Goal: Task Accomplishment & Management: Complete application form

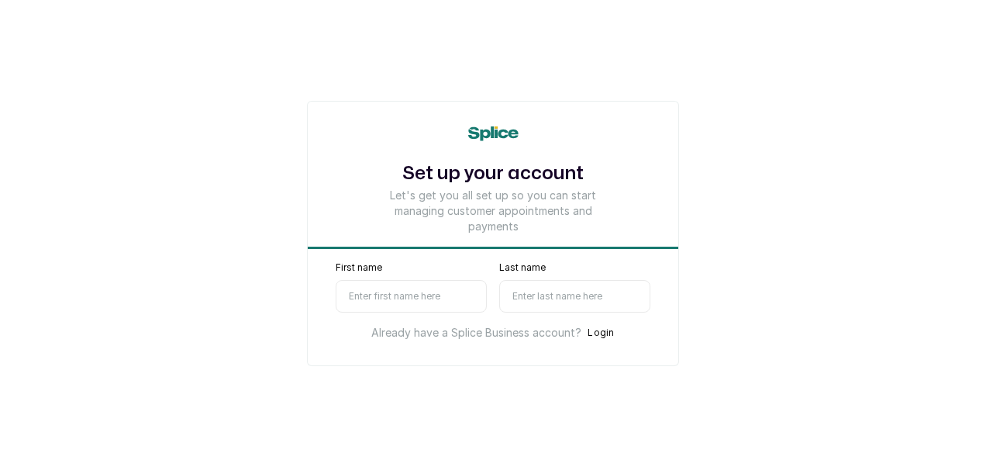
click at [425, 303] on input "First name" at bounding box center [411, 296] width 151 height 33
type input "Adeyinka"
click at [535, 295] on input "Last name" at bounding box center [574, 296] width 151 height 33
type input "O"
select select "NG"
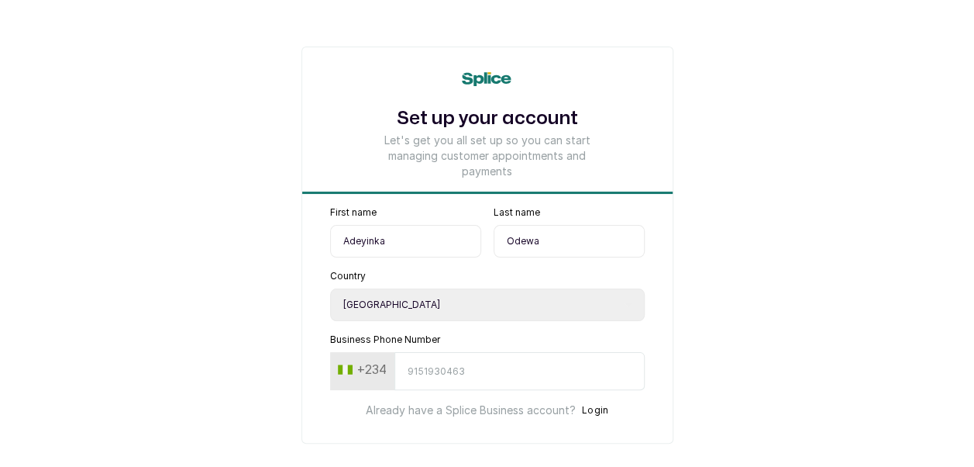
click at [577, 240] on input "Odewa" at bounding box center [569, 241] width 151 height 33
type input "Odewale"
click at [509, 364] on input "Business Phone Number" at bounding box center [520, 371] width 250 height 38
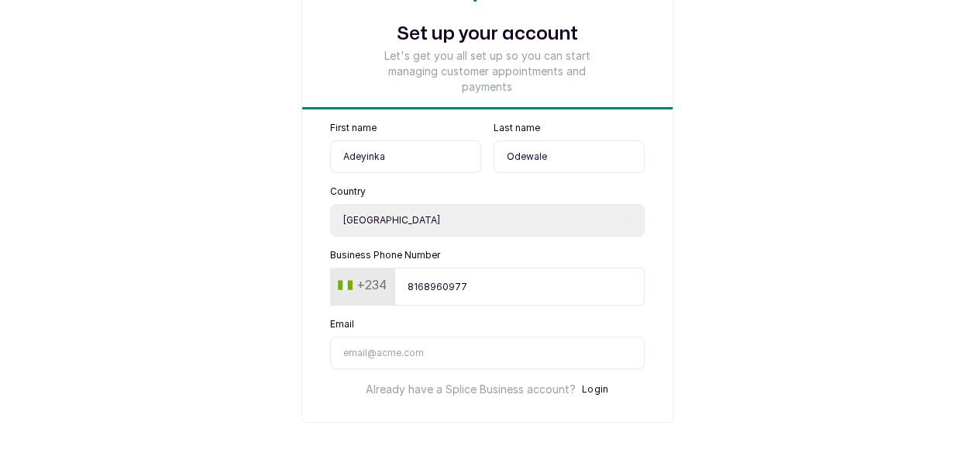
type input "8168960977"
click at [503, 356] on input "Email" at bounding box center [487, 352] width 315 height 33
type input "[EMAIL_ADDRESS][DOMAIN_NAME]"
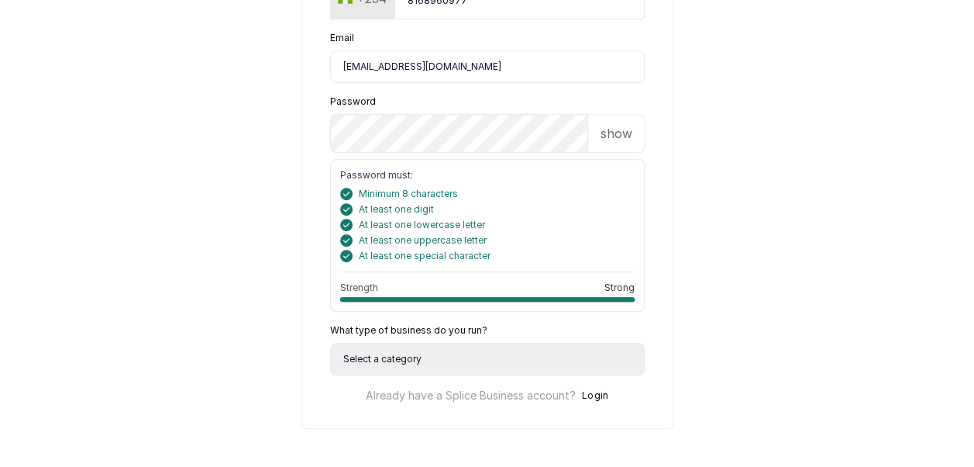
scroll to position [375, 0]
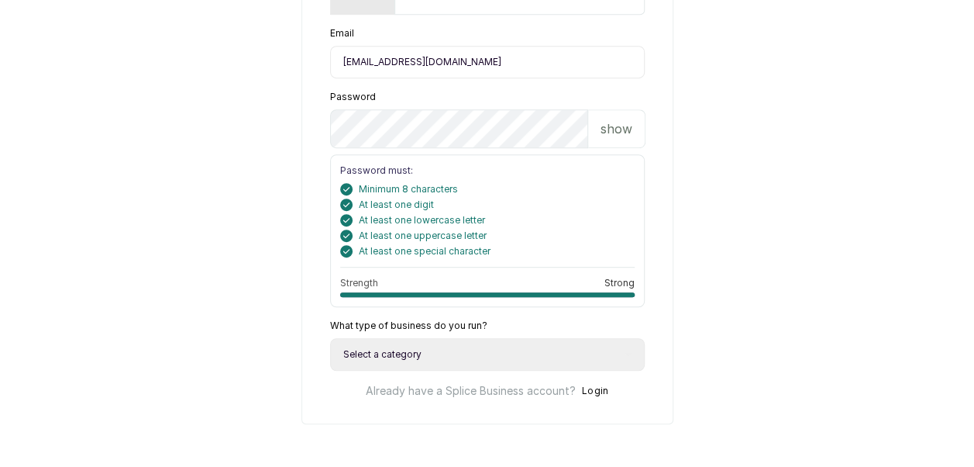
click at [494, 344] on select "Select a category I have more than one location I manage a team of beauty profe…" at bounding box center [487, 354] width 315 height 33
select select "independent_professional"
click at [330, 338] on select "Select a category I have more than one location I manage a team of beauty profe…" at bounding box center [487, 354] width 315 height 33
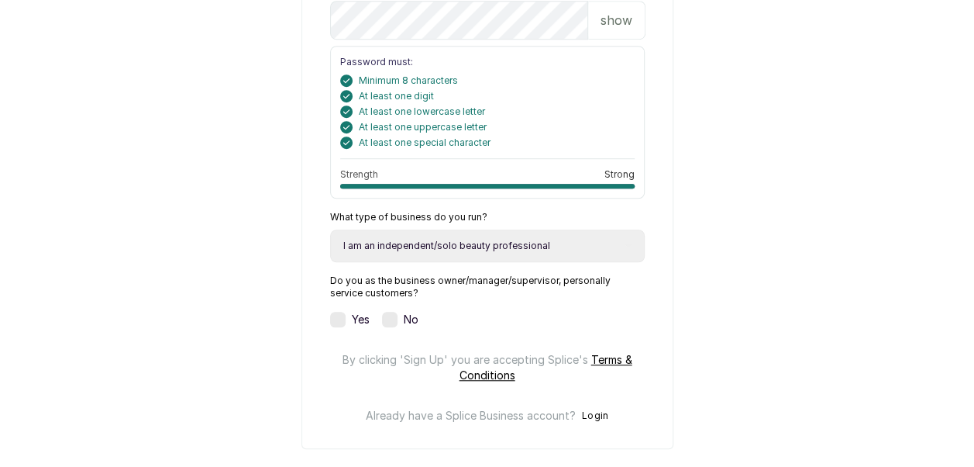
scroll to position [485, 0]
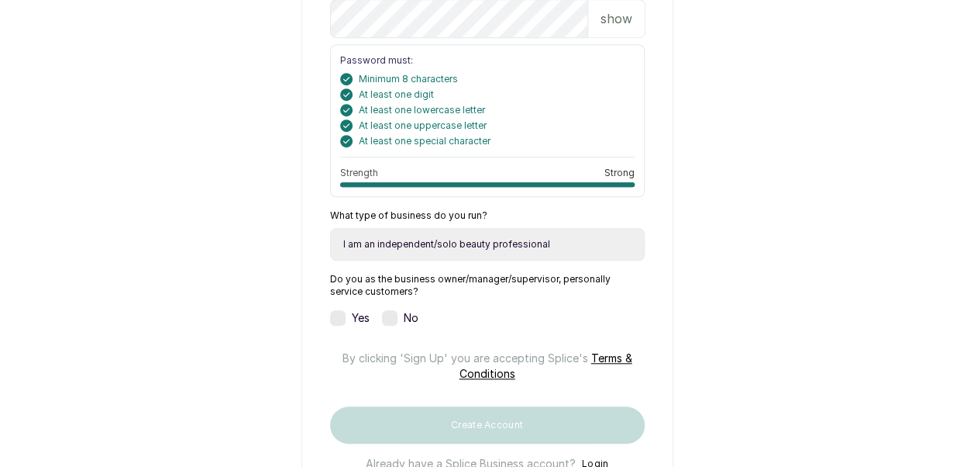
click at [339, 310] on label at bounding box center [338, 318] width 16 height 16
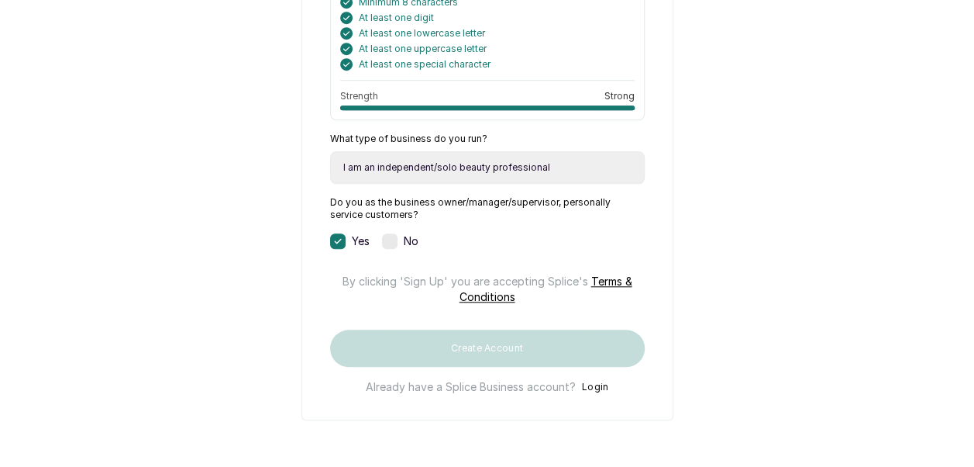
scroll to position [608, 0]
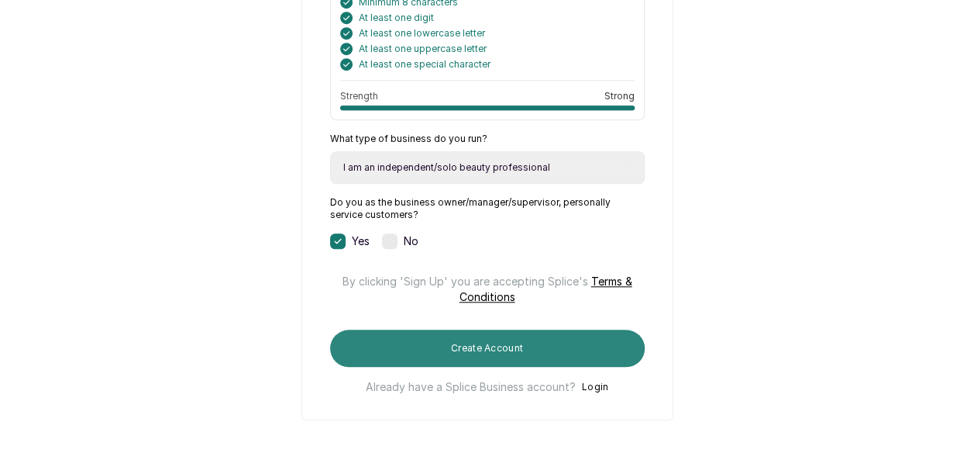
click at [474, 356] on button "Create Account" at bounding box center [487, 347] width 315 height 37
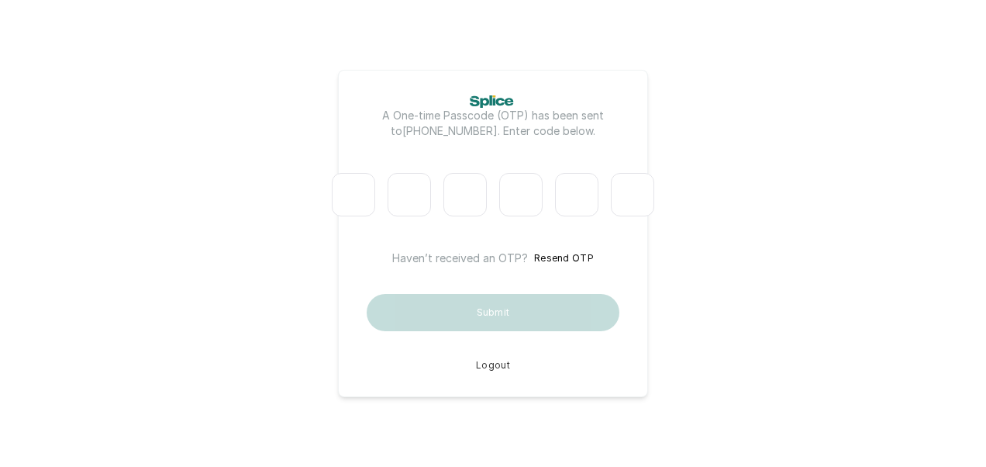
click at [339, 188] on input "Please enter verification code. Digit 1" at bounding box center [353, 194] width 43 height 43
type input "5"
type input "0"
type input "6"
type input "7"
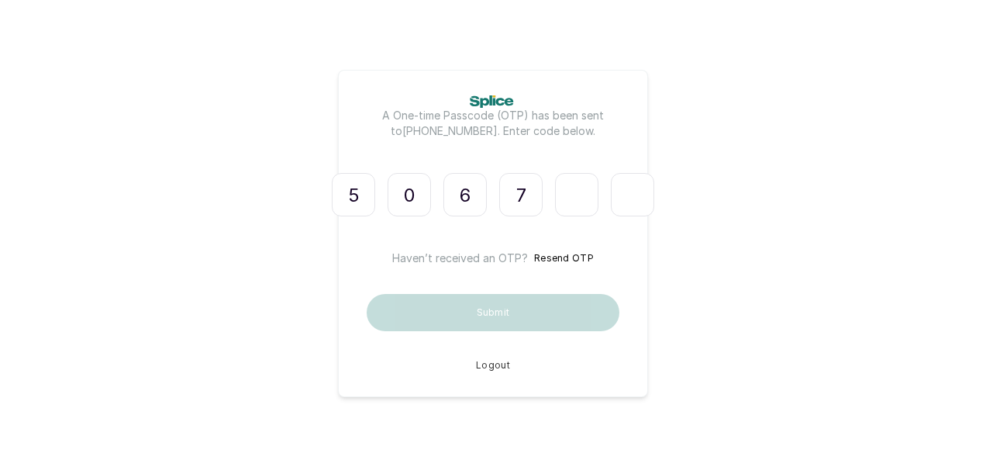
type input "9"
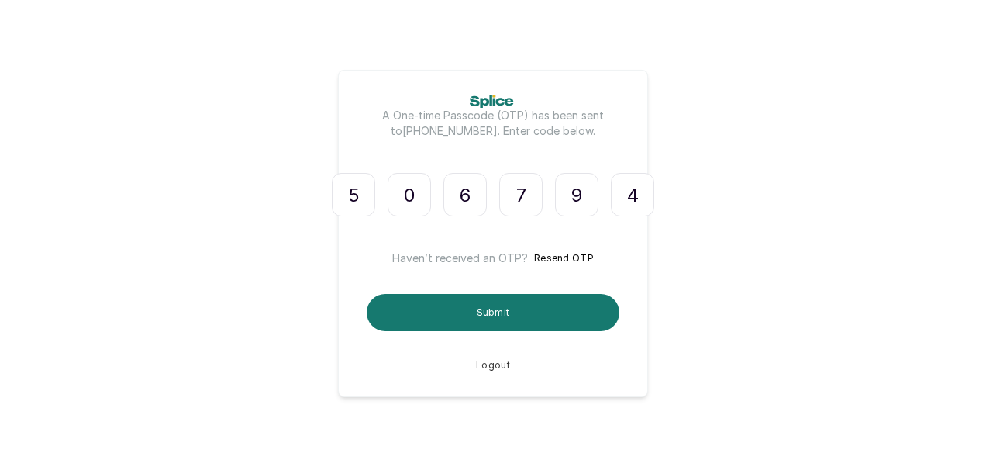
type input "4"
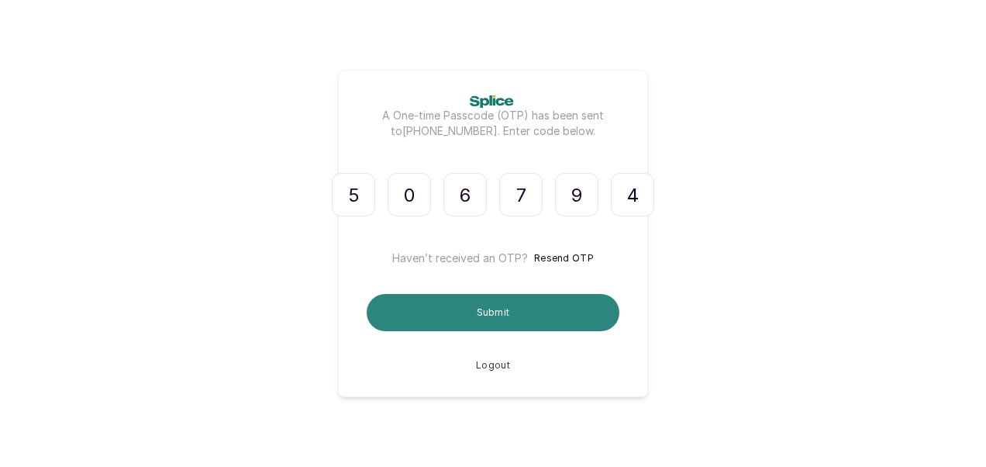
click at [468, 305] on button "Submit" at bounding box center [493, 312] width 253 height 37
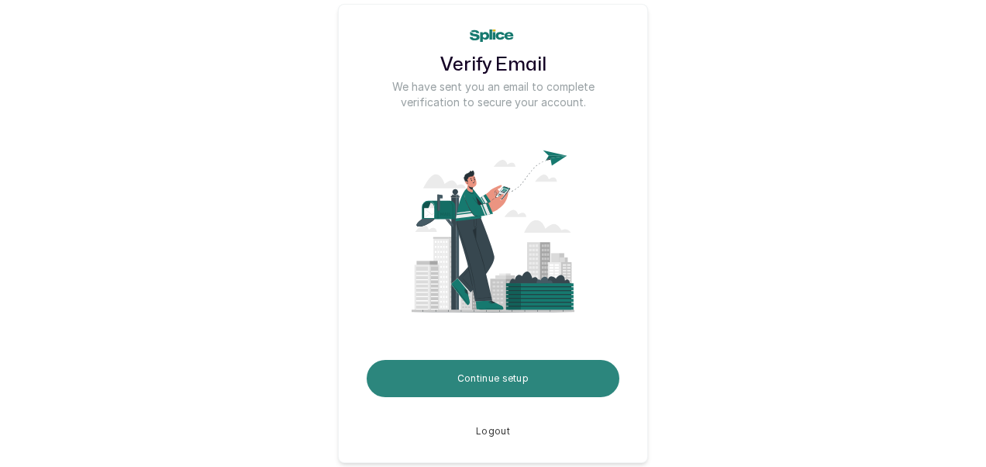
click at [467, 394] on button "Continue setup" at bounding box center [493, 378] width 253 height 37
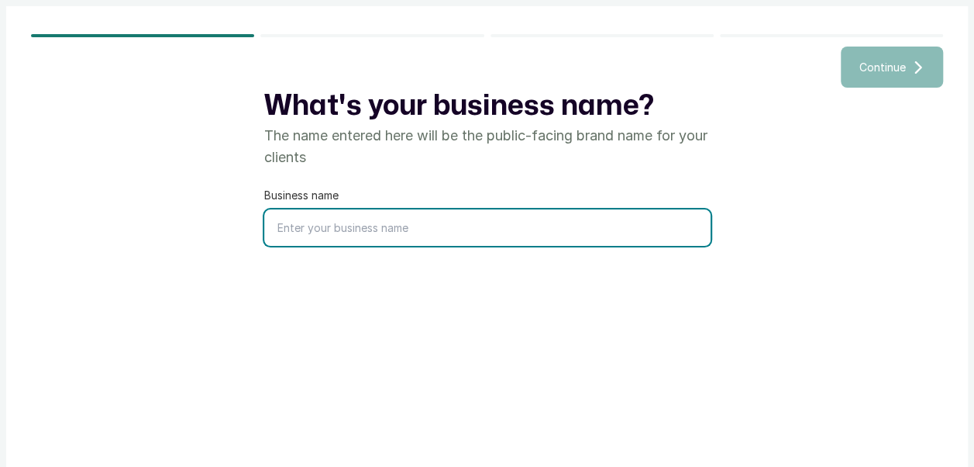
click at [411, 229] on input "text" at bounding box center [487, 227] width 446 height 36
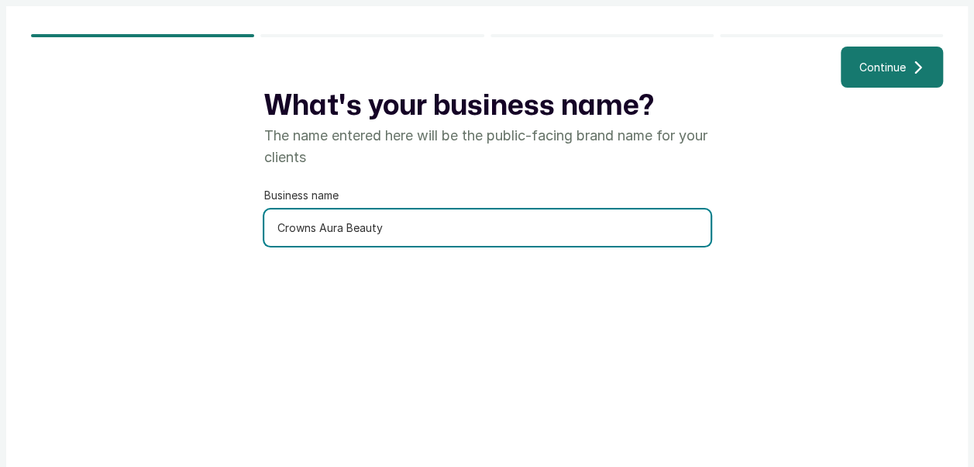
type input "Crowns Aura Beauty"
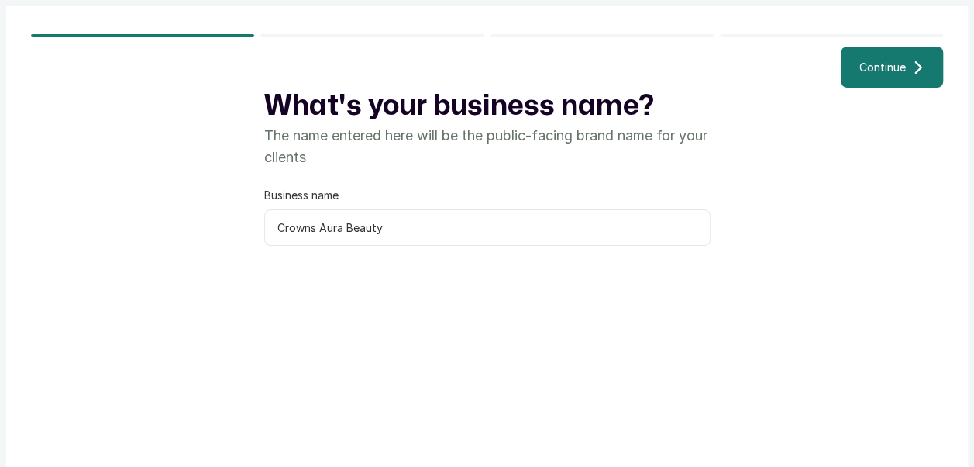
click at [858, 68] on button "Continue" at bounding box center [892, 67] width 102 height 41
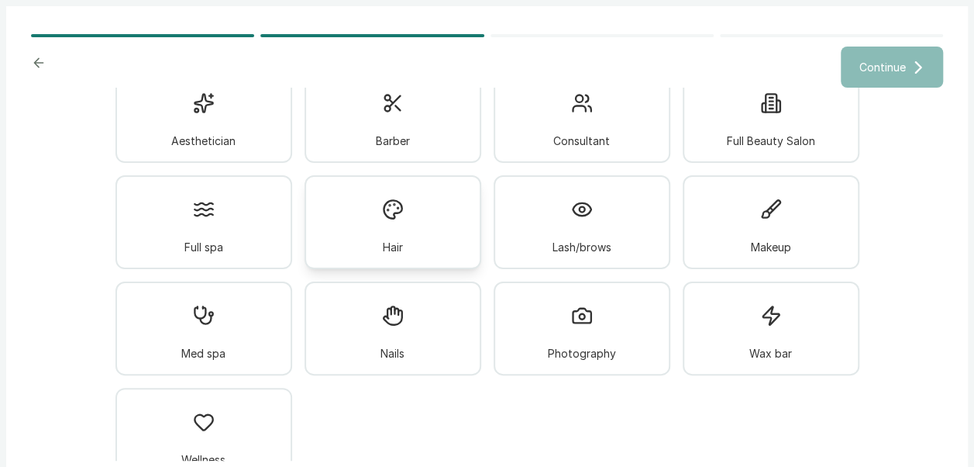
scroll to position [107, 0]
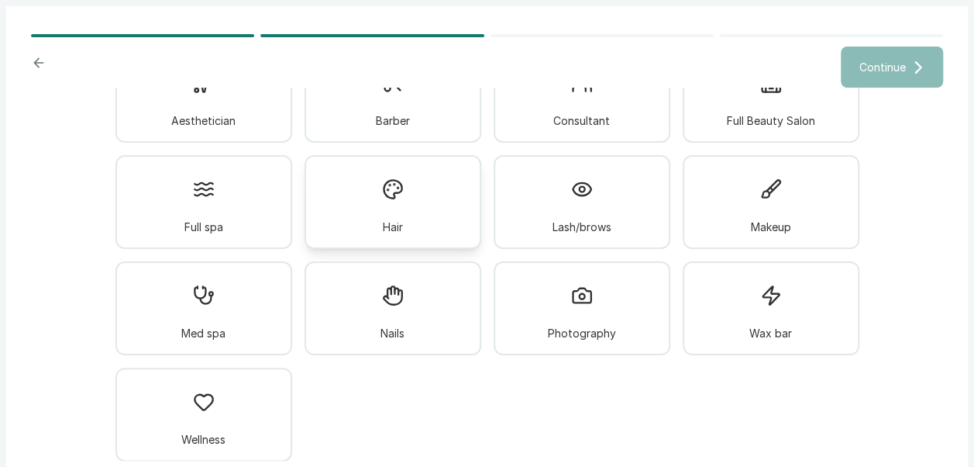
click at [408, 229] on div "Hair" at bounding box center [393, 202] width 177 height 94
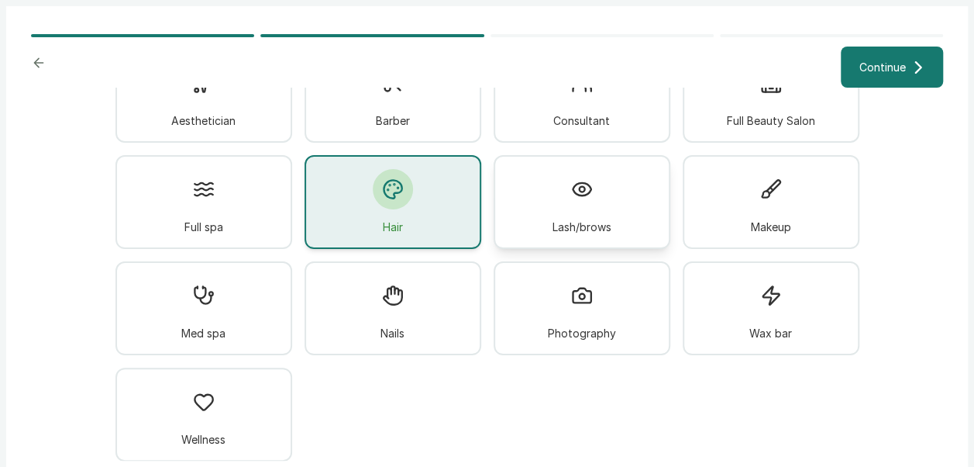
click at [538, 230] on div "Lash/brows" at bounding box center [582, 202] width 177 height 94
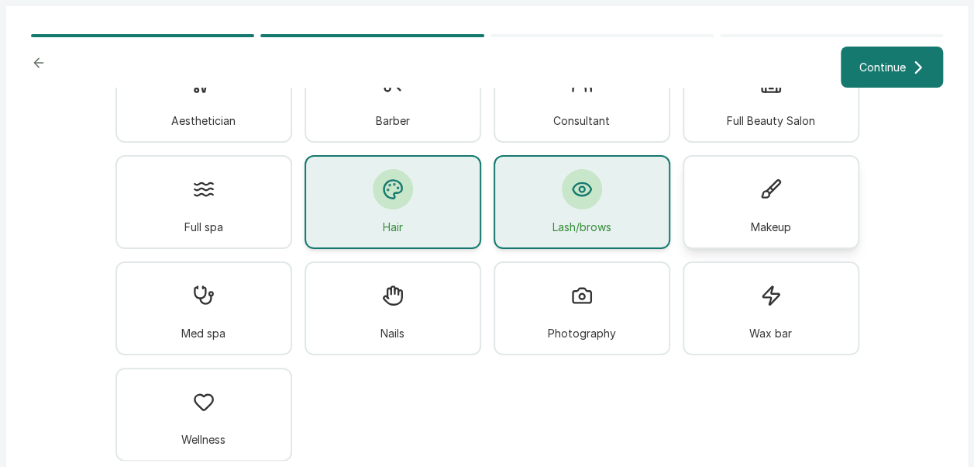
click at [735, 217] on div "Makeup" at bounding box center [771, 202] width 177 height 94
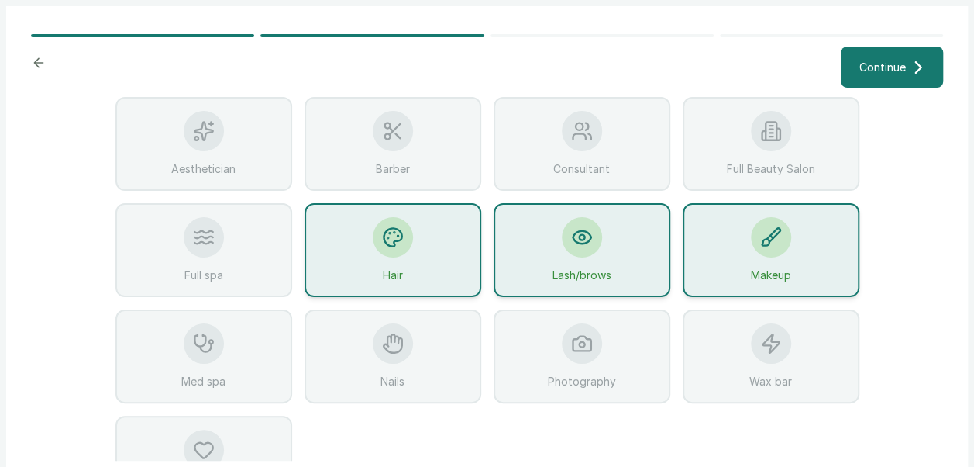
scroll to position [59, 0]
click at [744, 178] on div "Full Beauty Salon" at bounding box center [771, 144] width 177 height 94
click at [762, 243] on icon at bounding box center [765, 242] width 7 height 6
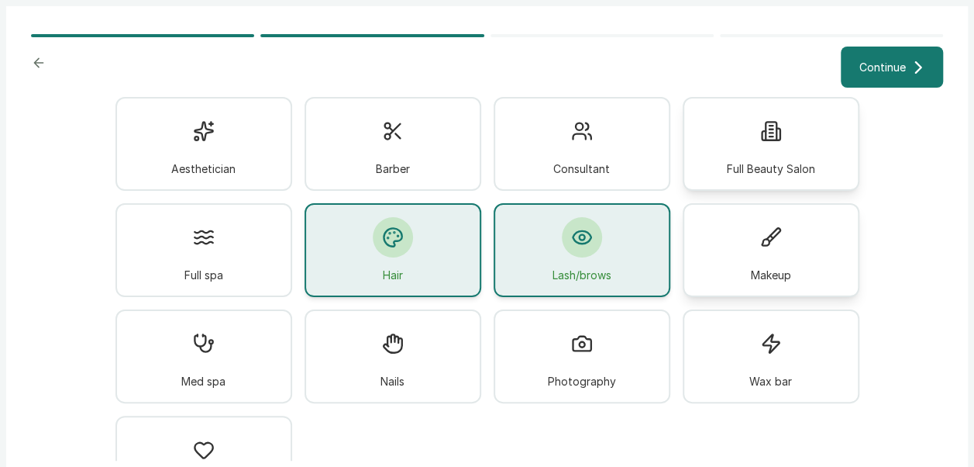
click at [752, 174] on span "Full Beauty Salon" at bounding box center [771, 168] width 88 height 16
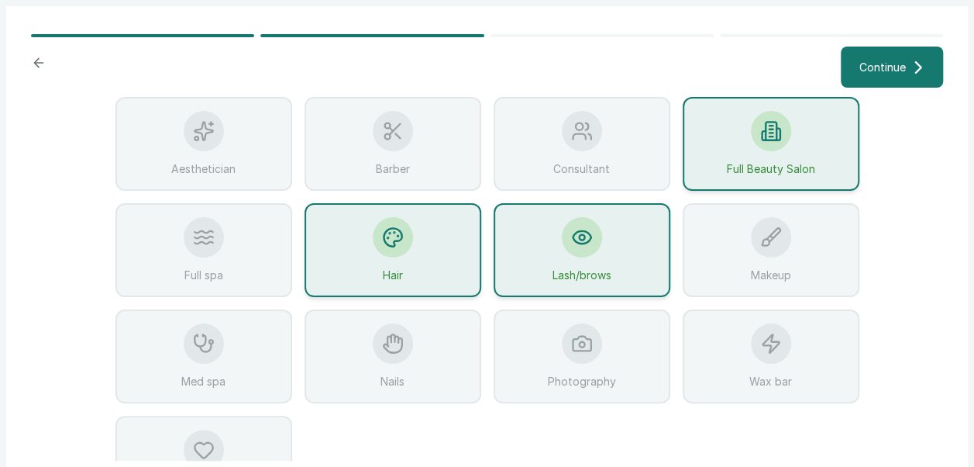
click at [408, 236] on div "Hair" at bounding box center [393, 250] width 177 height 94
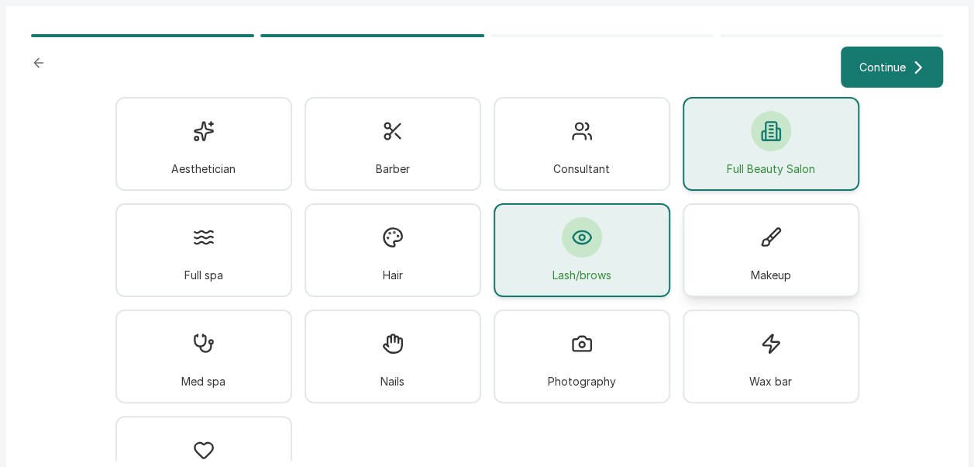
click at [760, 267] on span "Makeup" at bounding box center [771, 275] width 40 height 16
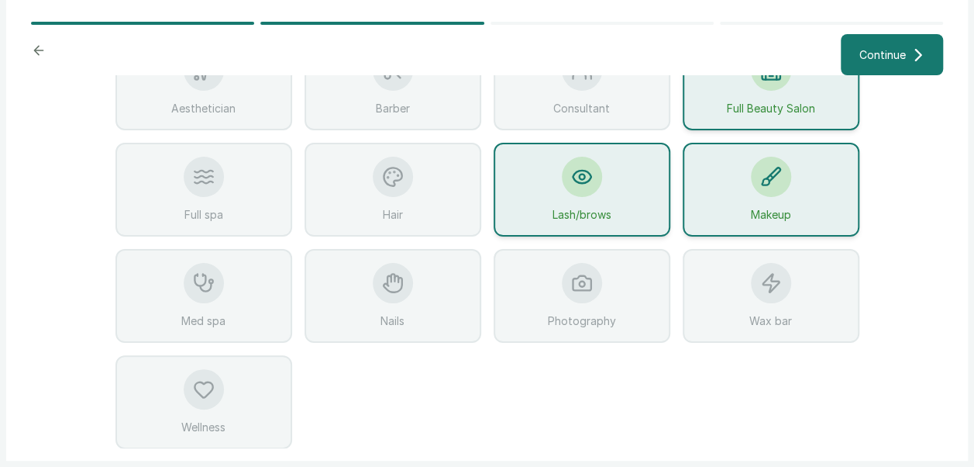
scroll to position [0, 0]
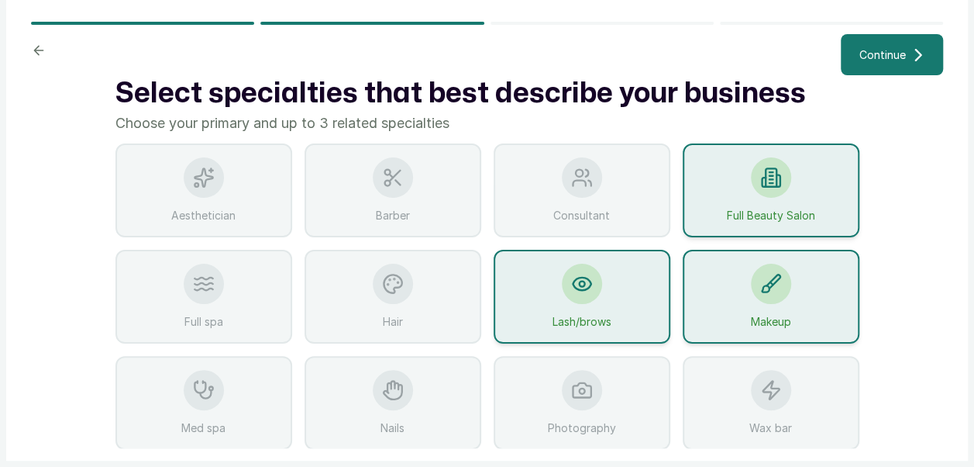
click at [867, 54] on span "Continue" at bounding box center [883, 55] width 47 height 16
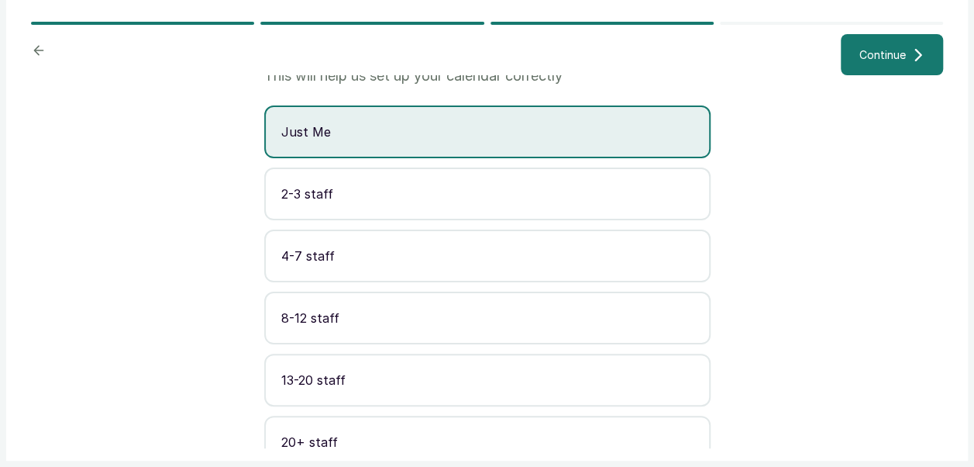
scroll to position [141, 0]
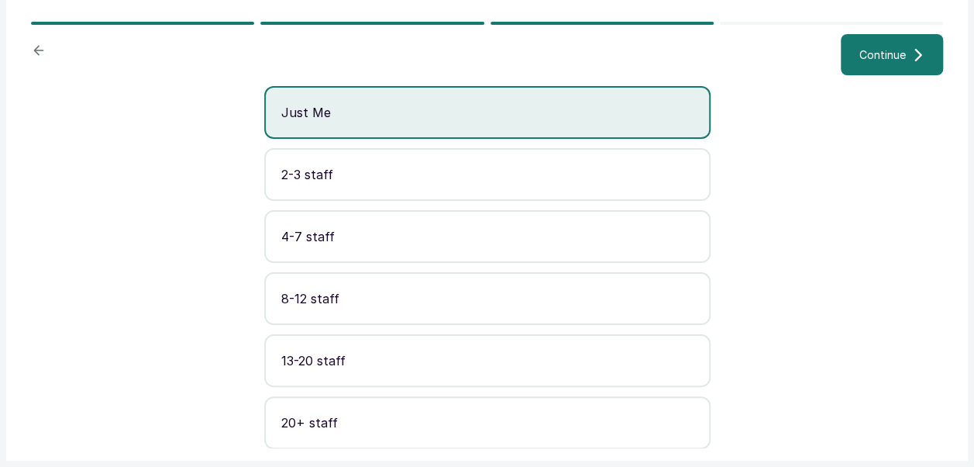
click at [905, 42] on button "Continue" at bounding box center [892, 54] width 102 height 41
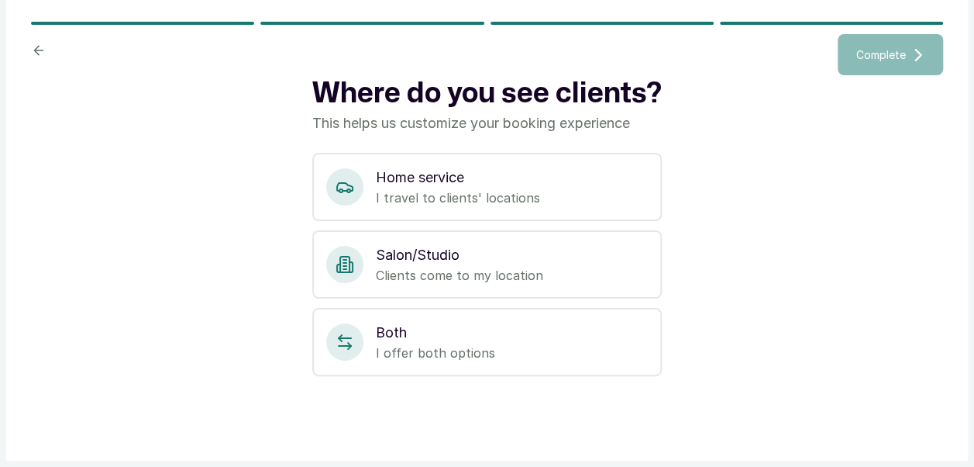
scroll to position [0, 0]
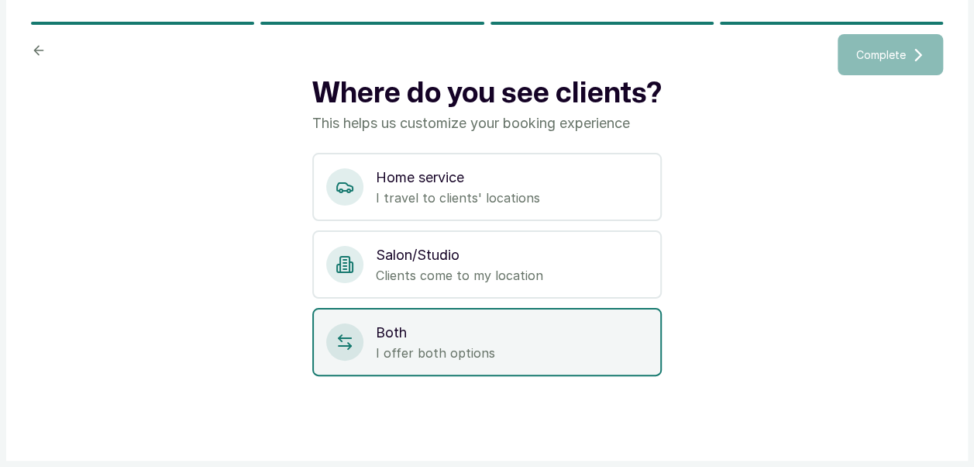
click at [409, 352] on p "I offer both options" at bounding box center [512, 352] width 272 height 19
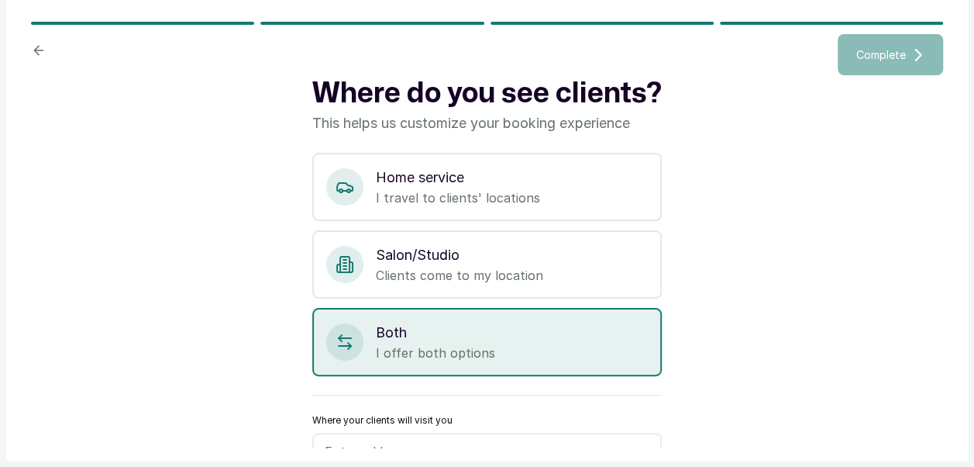
scroll to position [33, 0]
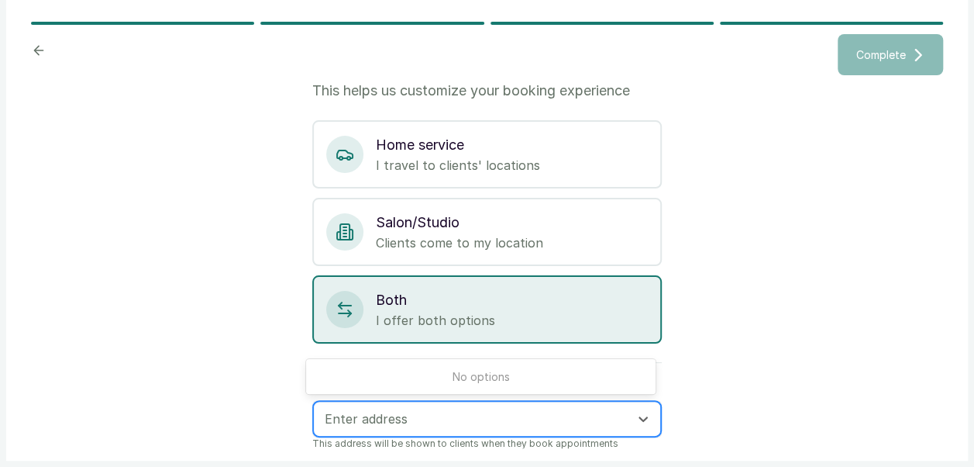
click at [495, 410] on div at bounding box center [473, 418] width 297 height 20
click at [333, 419] on input "[STREET_ADDRESS][PERSON_NAME]." at bounding box center [442, 418] width 235 height 17
type input "[STREET_ADDRESS][PERSON_NAME]."
click at [639, 417] on icon at bounding box center [643, 418] width 9 height 5
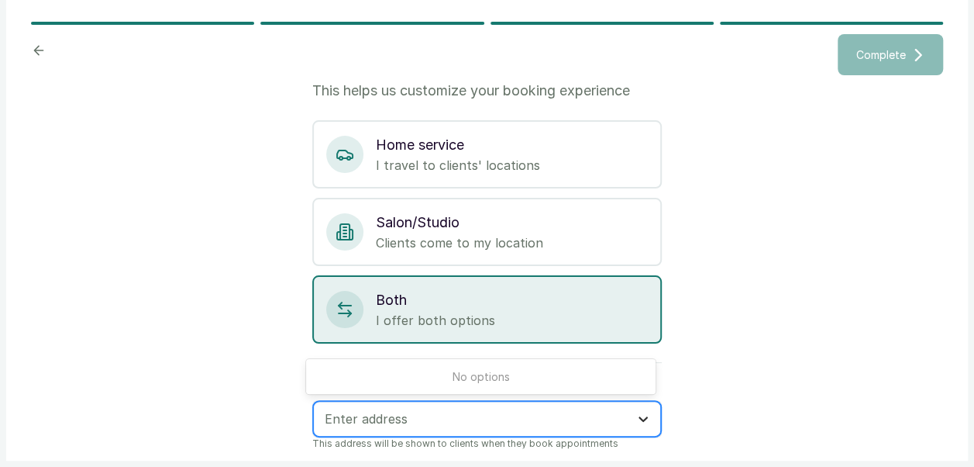
click at [639, 417] on icon at bounding box center [643, 418] width 9 height 5
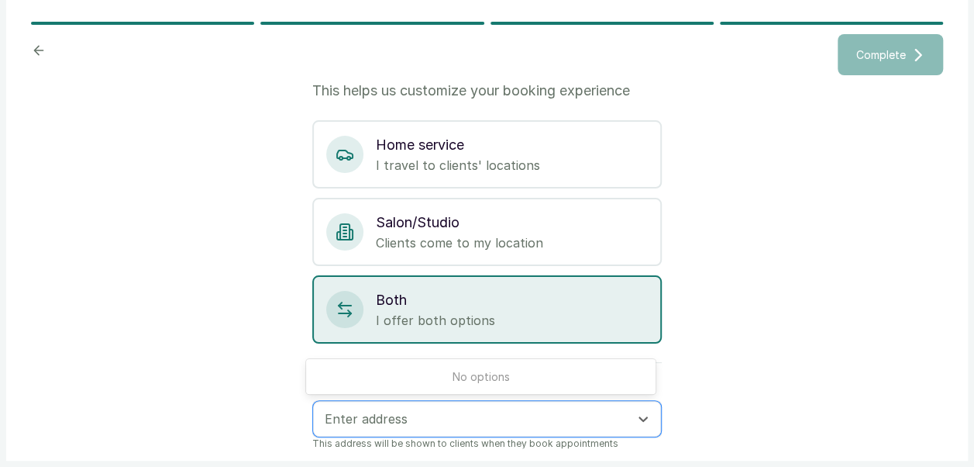
scroll to position [29, 0]
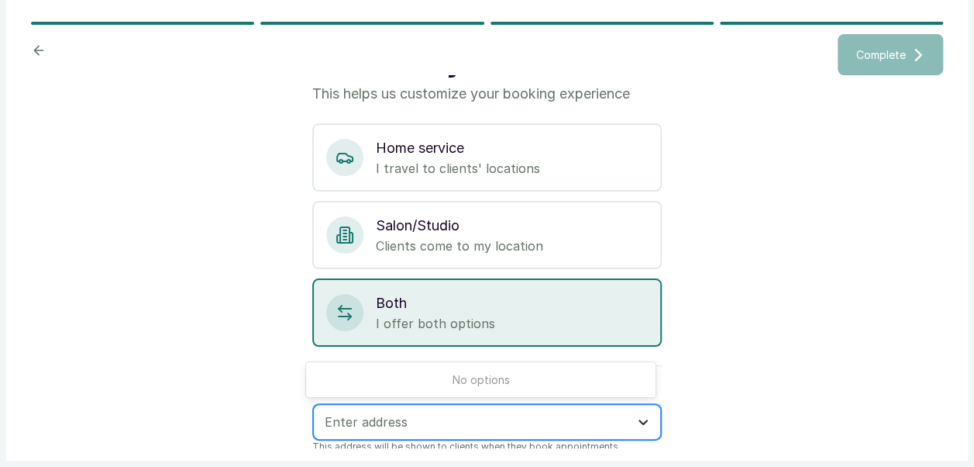
click at [639, 415] on icon at bounding box center [644, 422] width 16 height 16
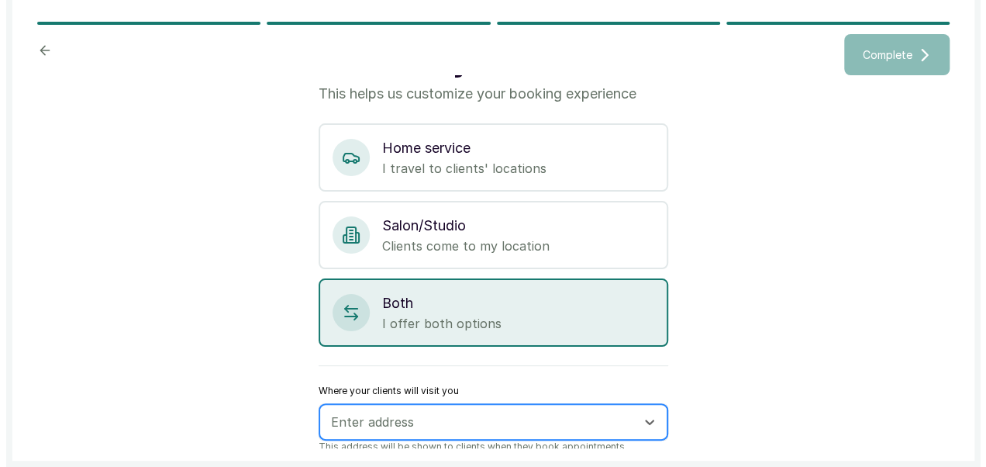
scroll to position [33, 0]
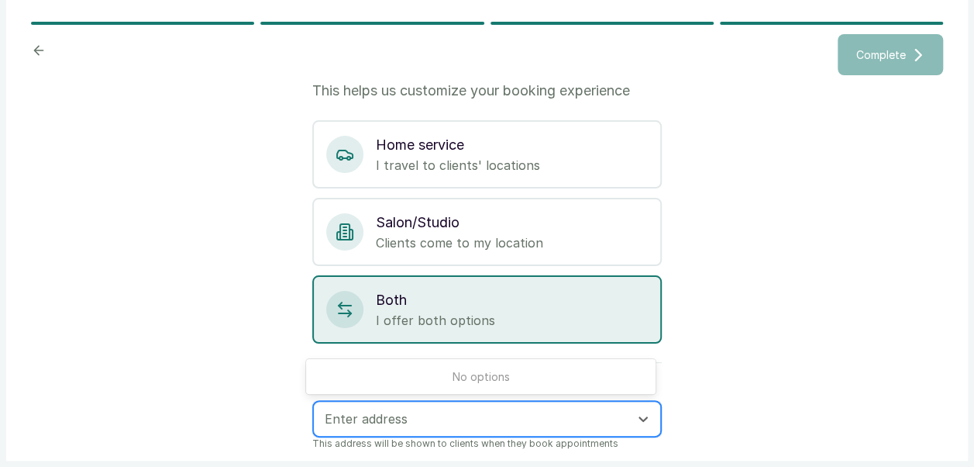
click at [532, 418] on div at bounding box center [473, 418] width 297 height 20
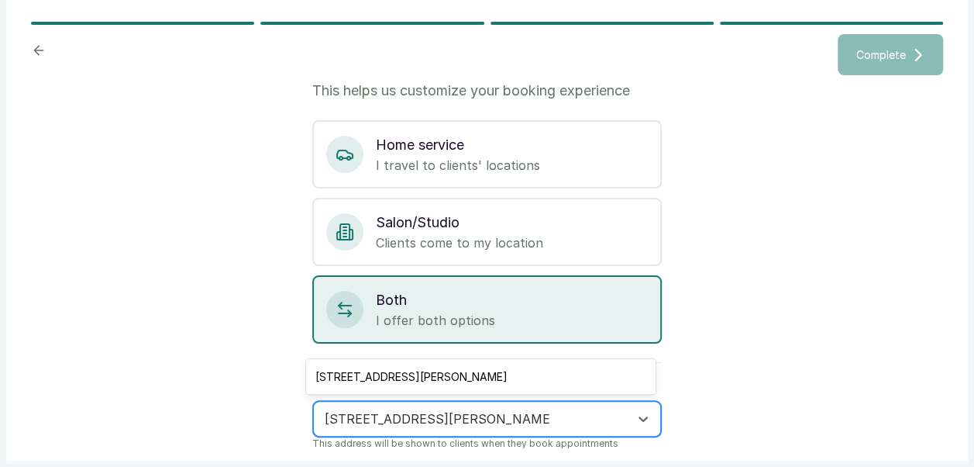
click at [332, 420] on input "[STREET_ADDRESS][PERSON_NAME]" at bounding box center [438, 418] width 226 height 17
type input "[STREET_ADDRESS][PERSON_NAME]"
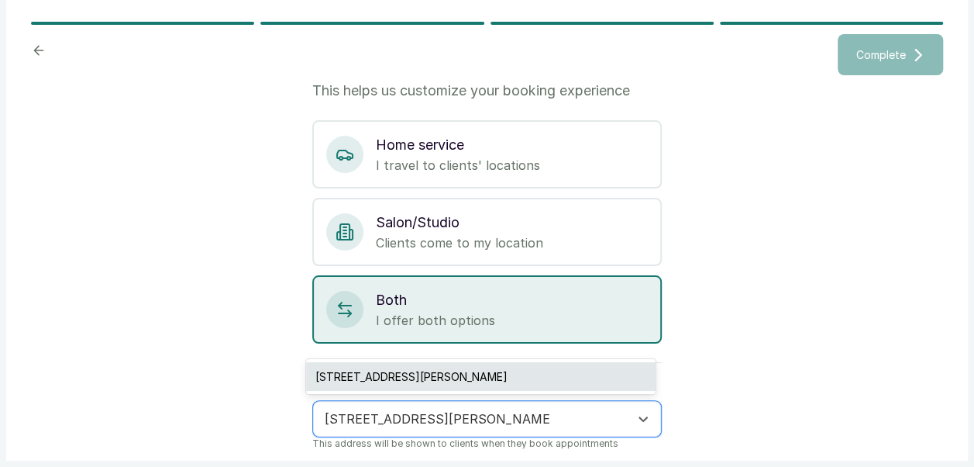
click at [556, 373] on div "[STREET_ADDRESS][PERSON_NAME]" at bounding box center [481, 376] width 350 height 29
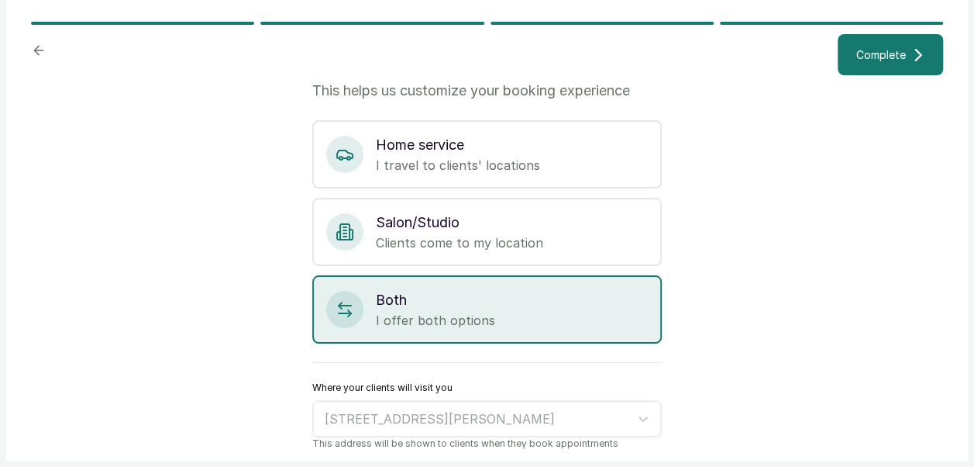
click at [879, 52] on span "Complete" at bounding box center [881, 55] width 50 height 16
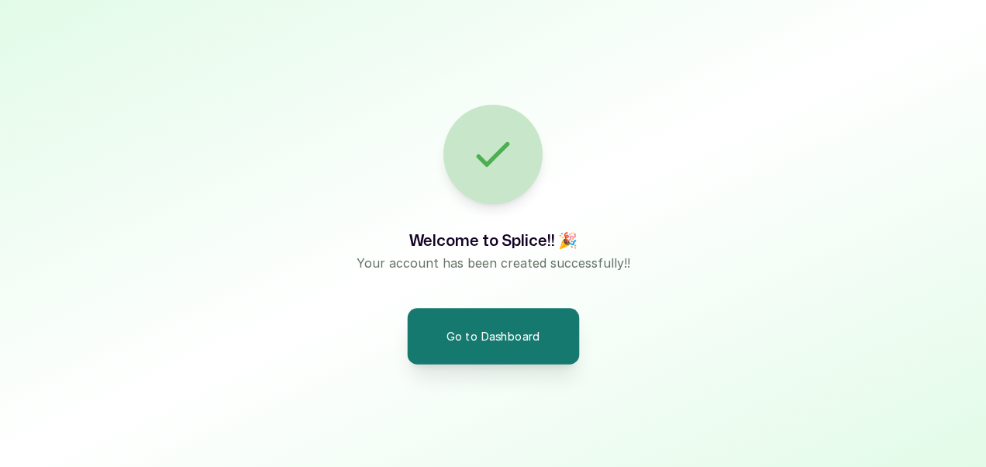
click at [520, 325] on button "Go to Dashboard" at bounding box center [493, 336] width 172 height 56
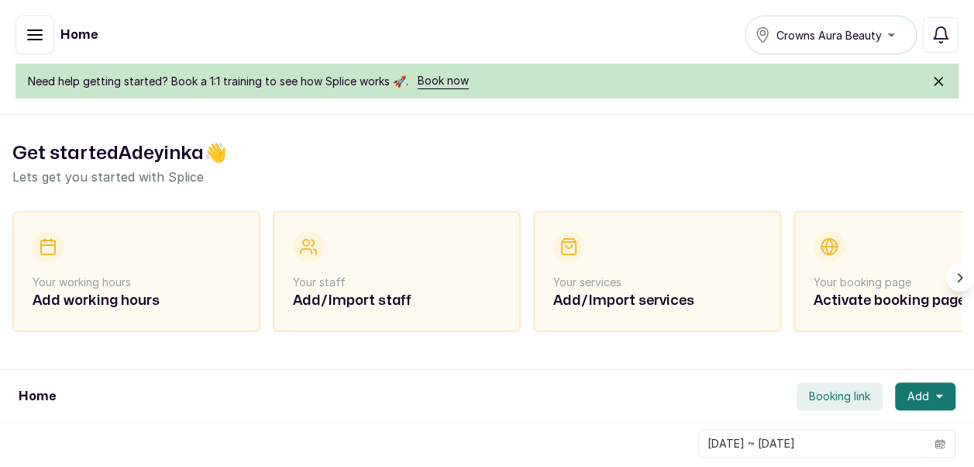
click at [36, 34] on icon "button" at bounding box center [35, 34] width 14 height 9
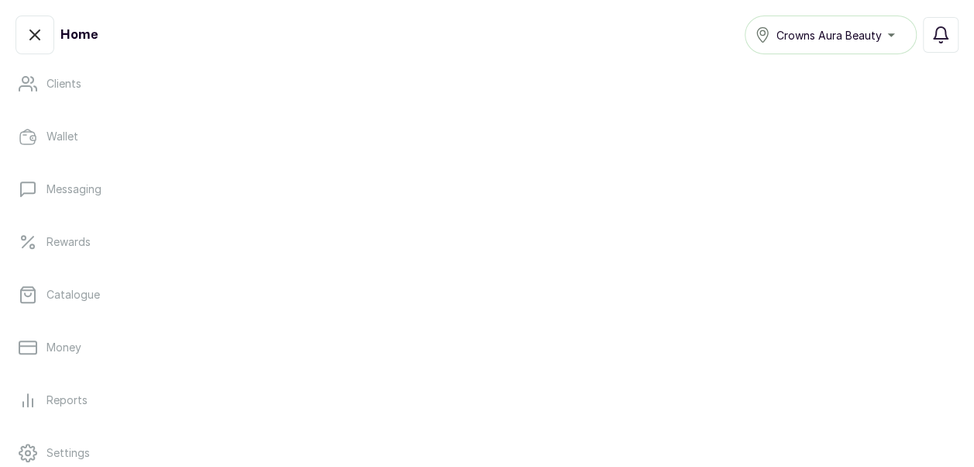
scroll to position [405, 0]
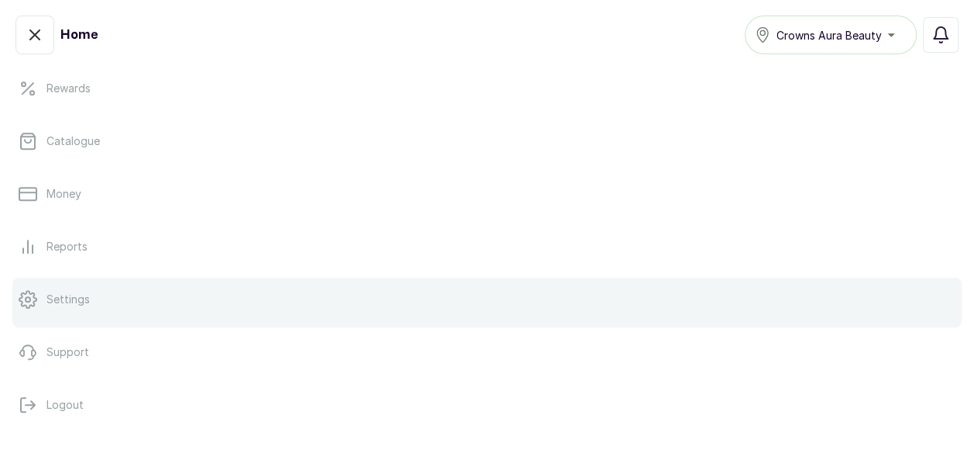
click at [41, 295] on link "Settings" at bounding box center [486, 298] width 949 height 43
